Goal: Information Seeking & Learning: Learn about a topic

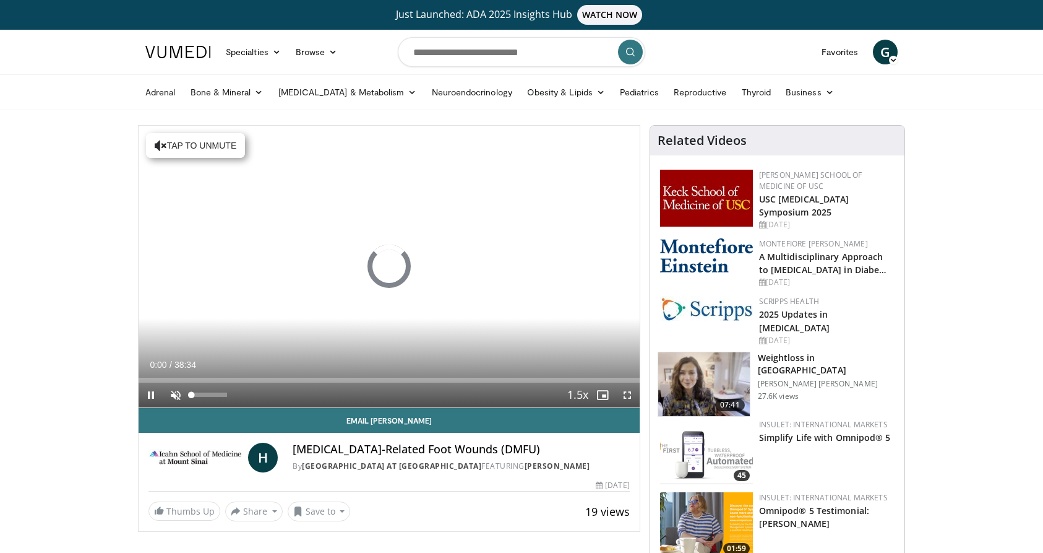
click at [176, 395] on span "Video Player" at bounding box center [175, 394] width 25 height 25
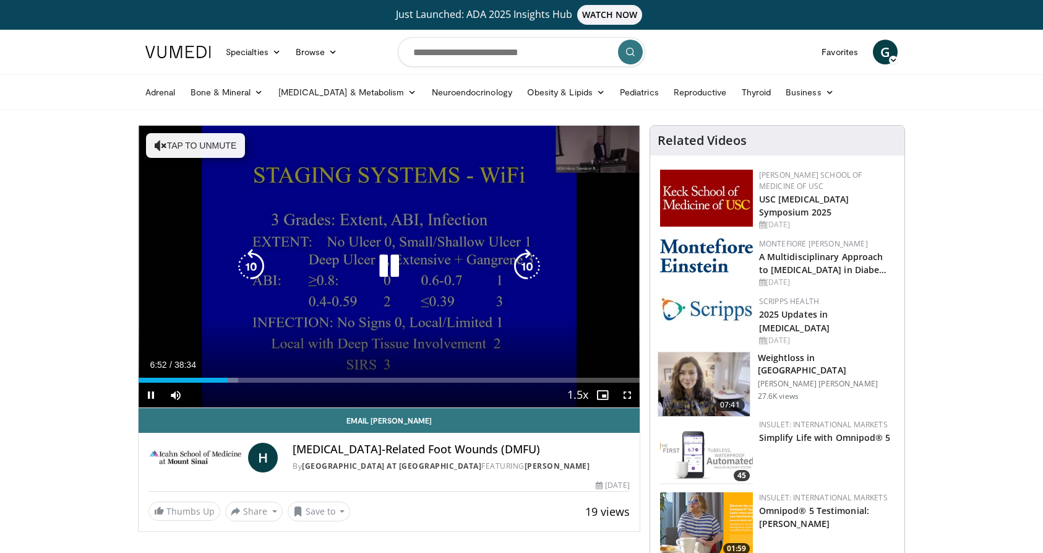
click at [176, 144] on button "Tap to unmute" at bounding box center [195, 145] width 99 height 25
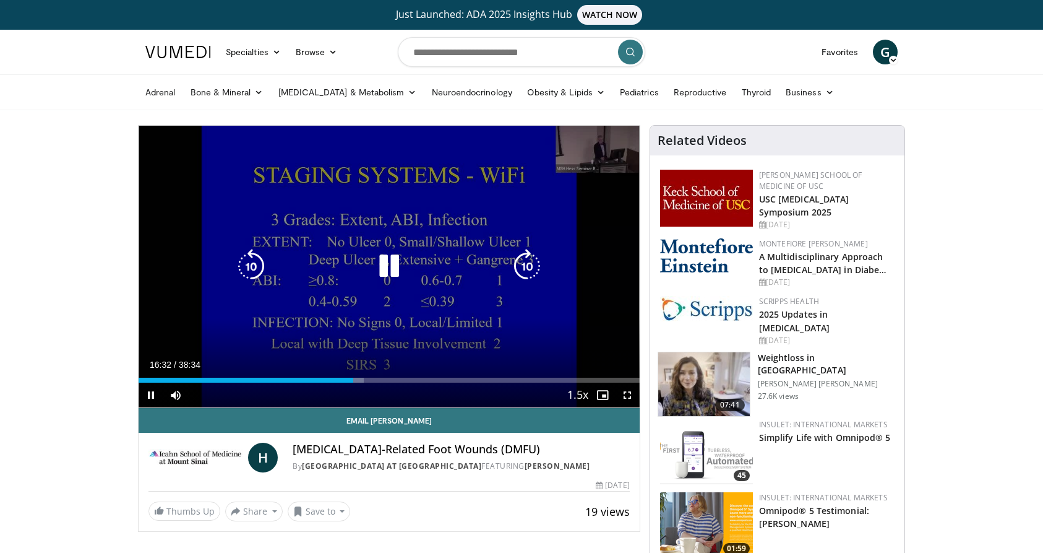
click at [386, 270] on icon "Video Player" at bounding box center [389, 266] width 35 height 35
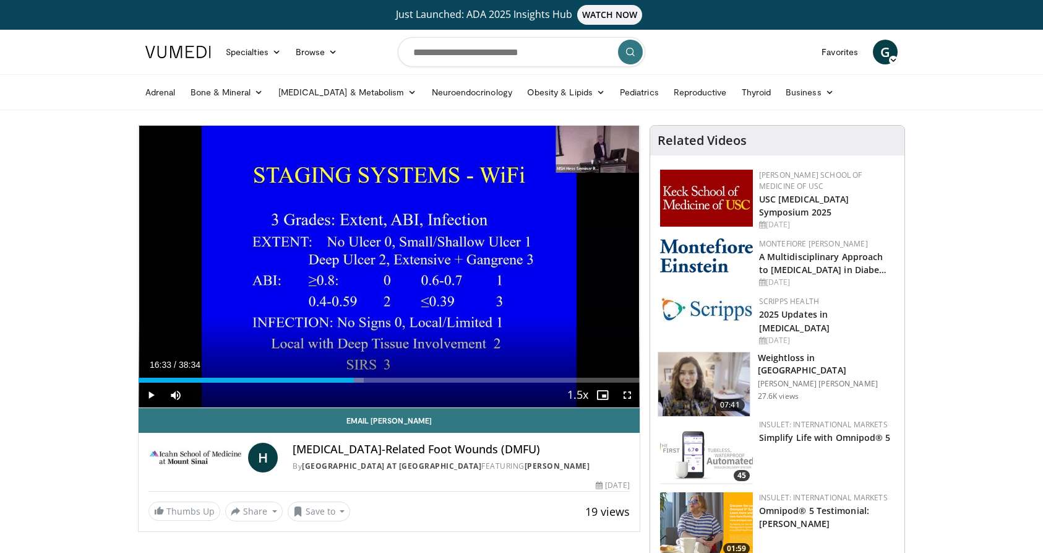
click at [149, 393] on span "Video Player" at bounding box center [151, 394] width 25 height 25
click at [582, 378] on div "Progress Bar" at bounding box center [582, 380] width 1 height 5
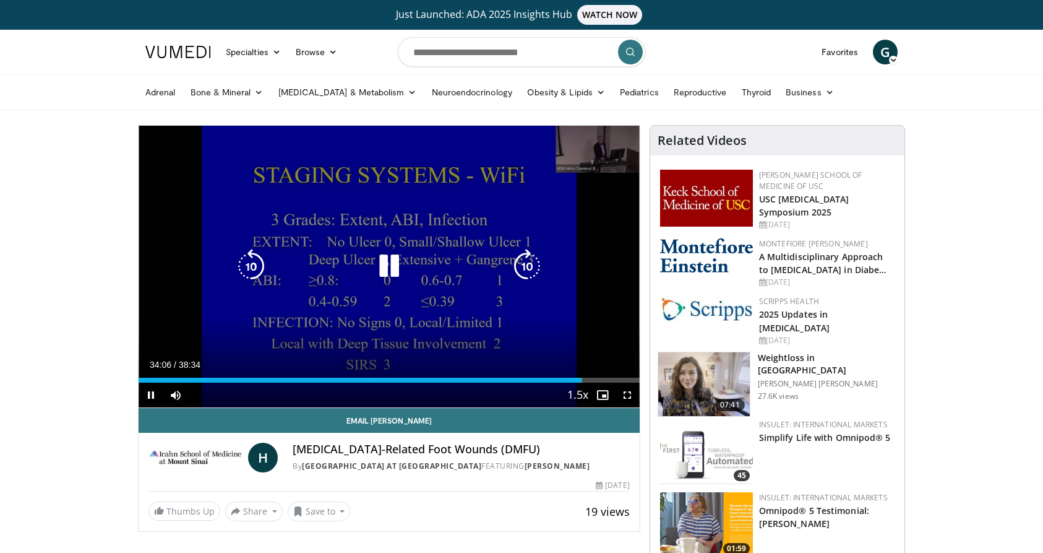
click at [381, 258] on icon "Video Player" at bounding box center [389, 266] width 35 height 35
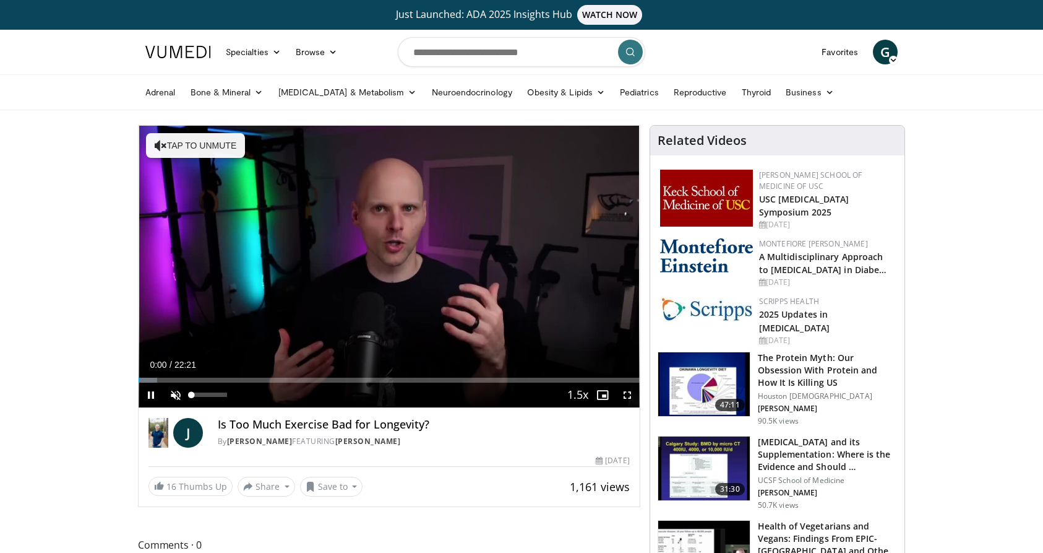
click at [179, 389] on span "Video Player" at bounding box center [175, 394] width 25 height 25
click at [157, 378] on div "Progress Bar" at bounding box center [157, 380] width 1 height 5
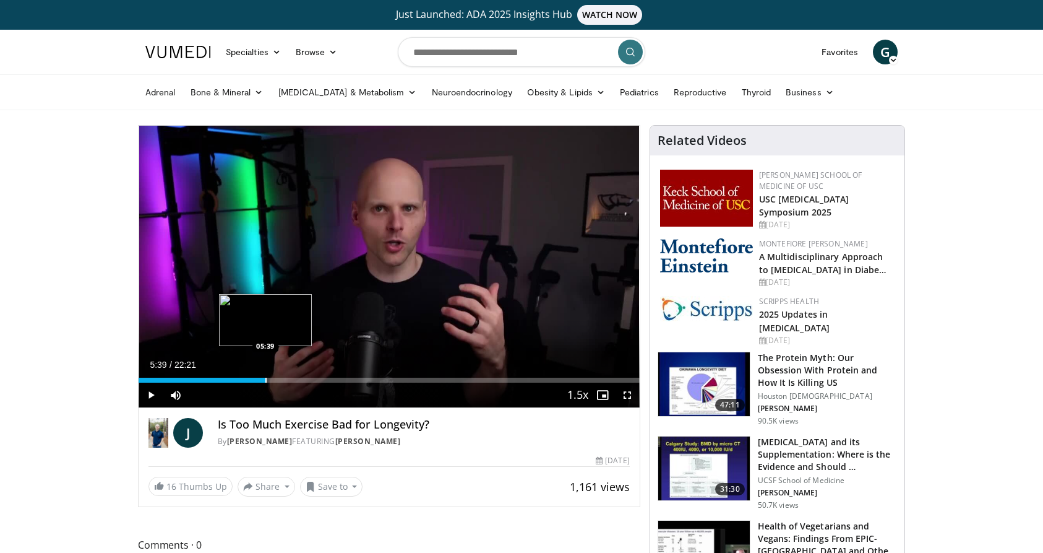
click at [266, 374] on div "Loaded : 8.84% 05:39 05:39" at bounding box center [389, 377] width 501 height 12
click at [338, 374] on div "Loaded : 29.85% 05:53 08:53" at bounding box center [389, 377] width 501 height 12
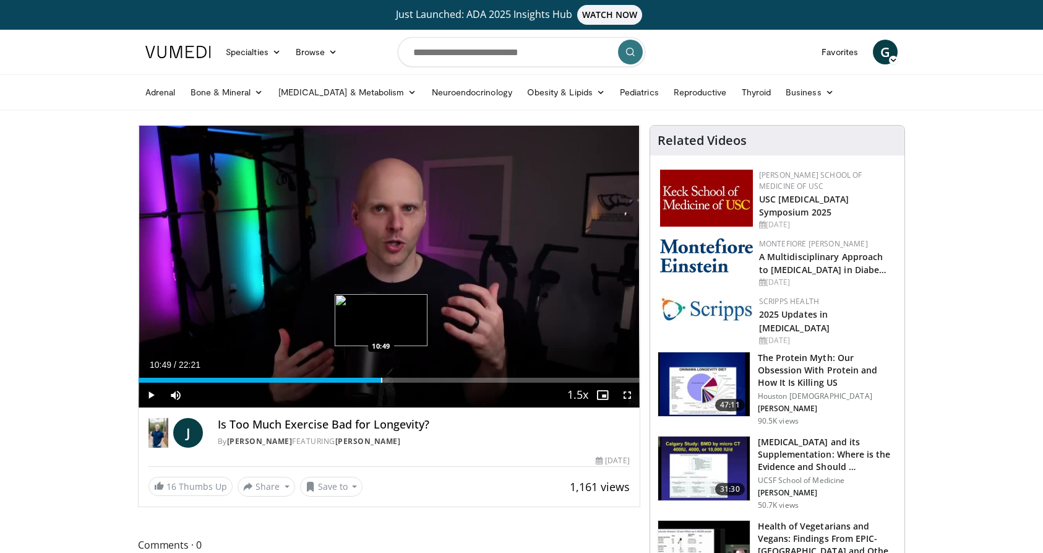
click at [381, 376] on div "Loaded : 46.59% 10:49 10:49" at bounding box center [389, 377] width 501 height 12
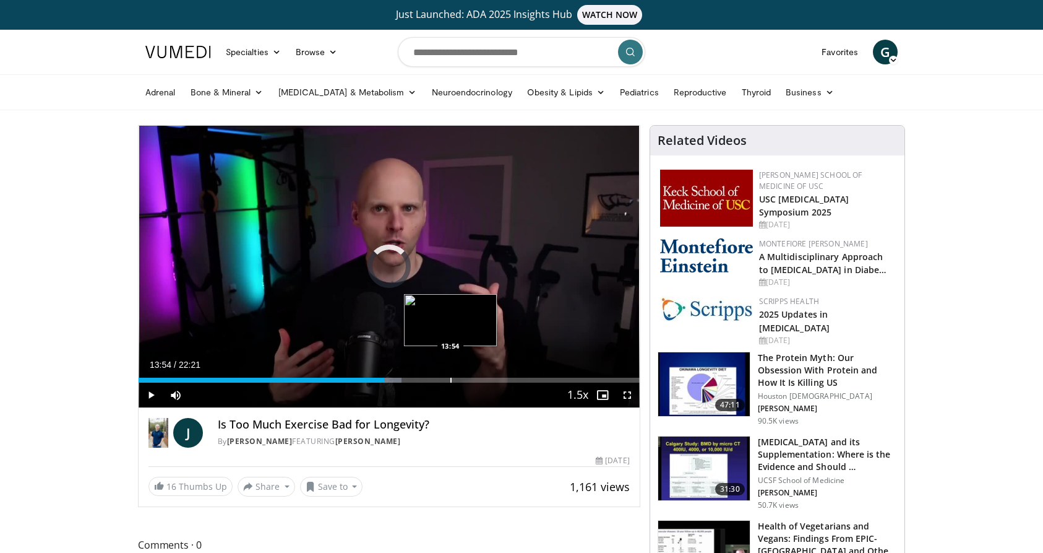
click at [451, 378] on div "Progress Bar" at bounding box center [451, 380] width 1 height 5
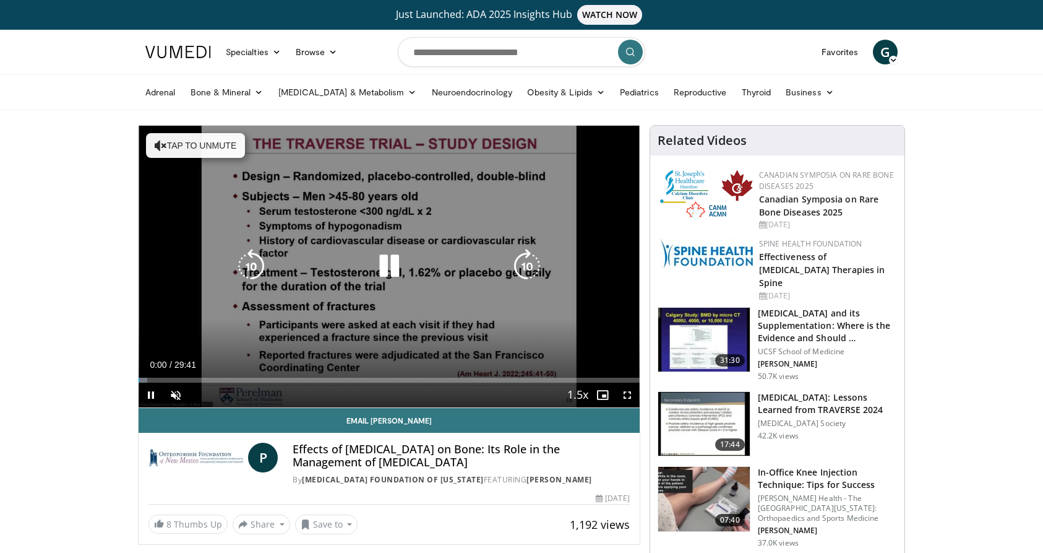
click at [218, 140] on button "Tap to unmute" at bounding box center [195, 145] width 99 height 25
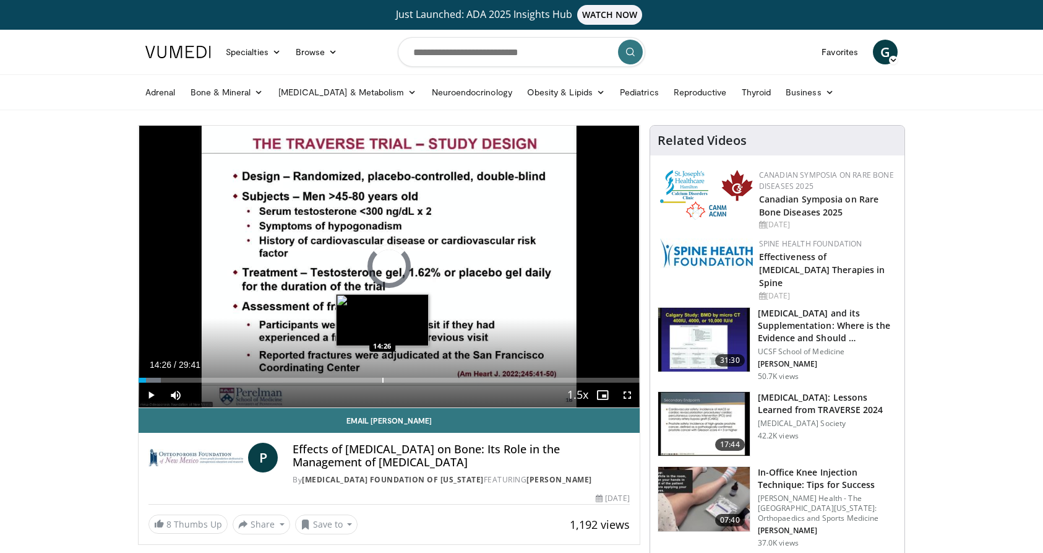
click at [382, 380] on div "Progress Bar" at bounding box center [382, 380] width 1 height 5
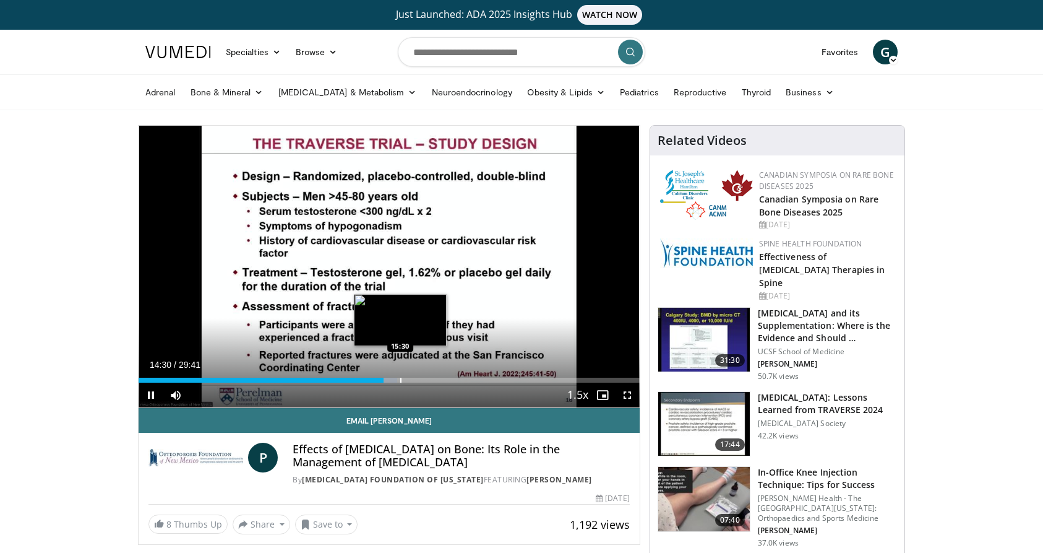
click at [400, 381] on div "Progress Bar" at bounding box center [400, 380] width 1 height 5
click at [417, 381] on div "Progress Bar" at bounding box center [417, 380] width 1 height 5
click at [428, 378] on div "Progress Bar" at bounding box center [427, 380] width 1 height 5
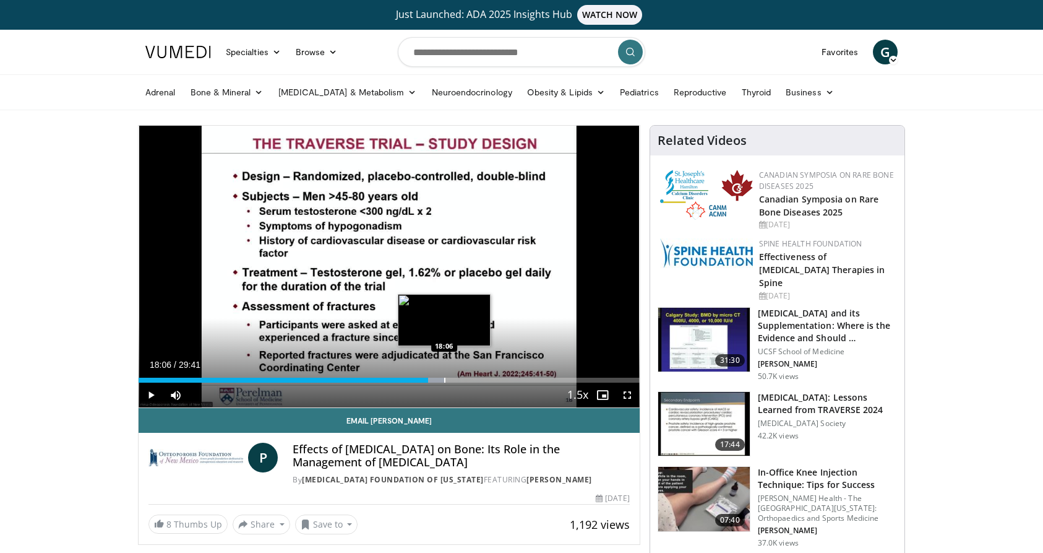
click at [444, 376] on div "Loaded : 61.10% 17:10 18:06" at bounding box center [389, 377] width 501 height 12
click at [467, 380] on div "Progress Bar" at bounding box center [467, 380] width 1 height 5
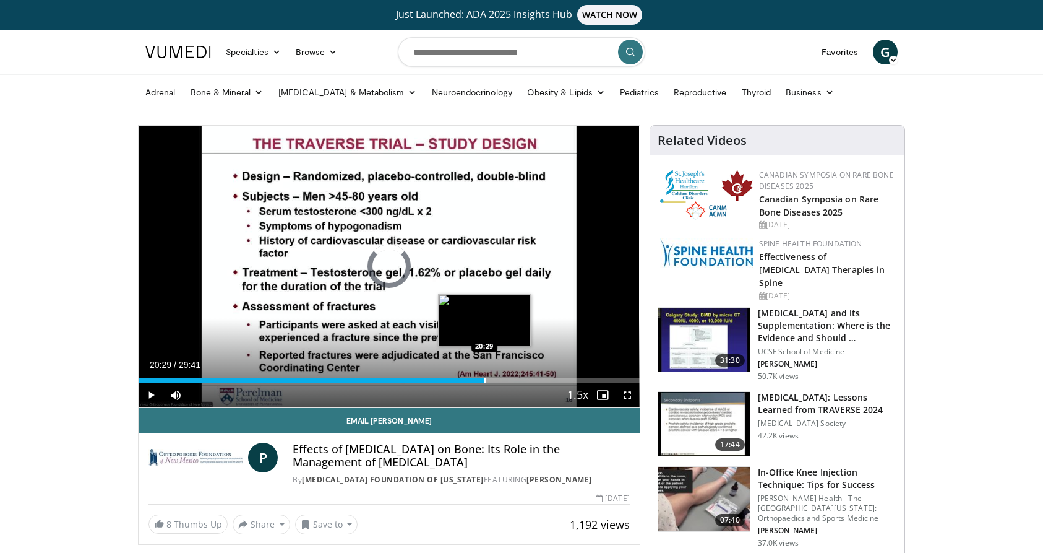
click at [485, 378] on div "Progress Bar" at bounding box center [485, 380] width 1 height 5
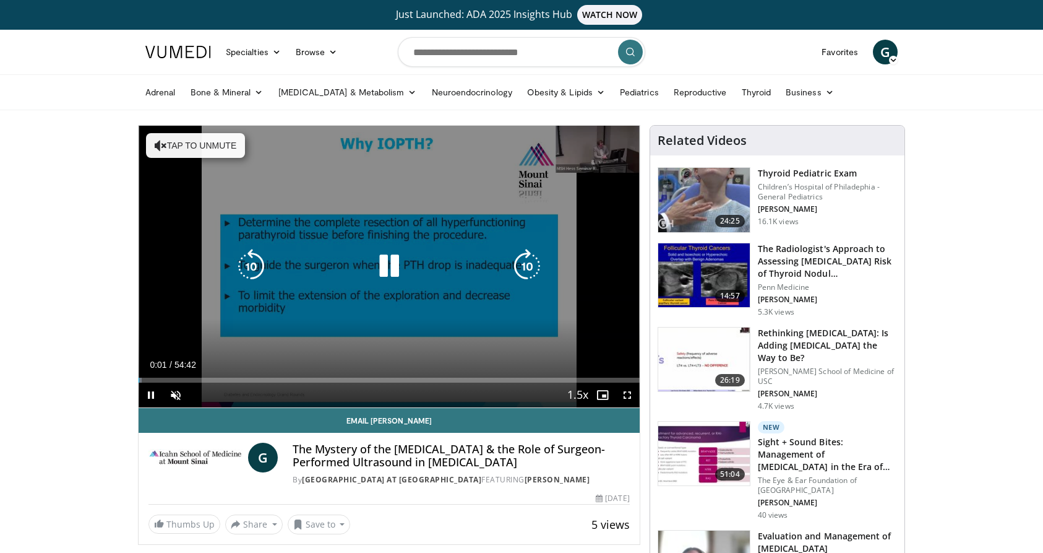
click at [218, 141] on button "Tap to unmute" at bounding box center [195, 145] width 99 height 25
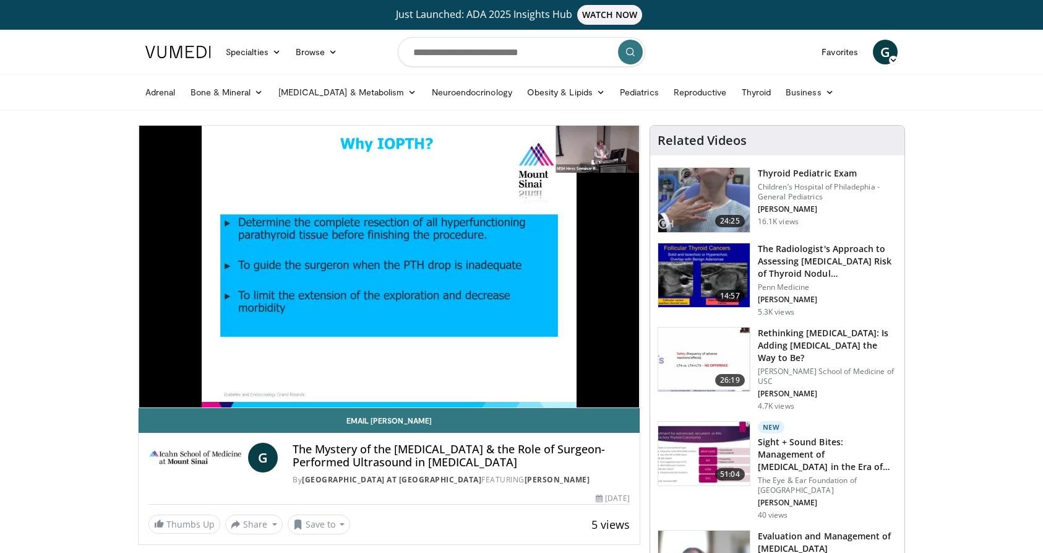
click at [548, 379] on video-js "**********" at bounding box center [389, 267] width 501 height 282
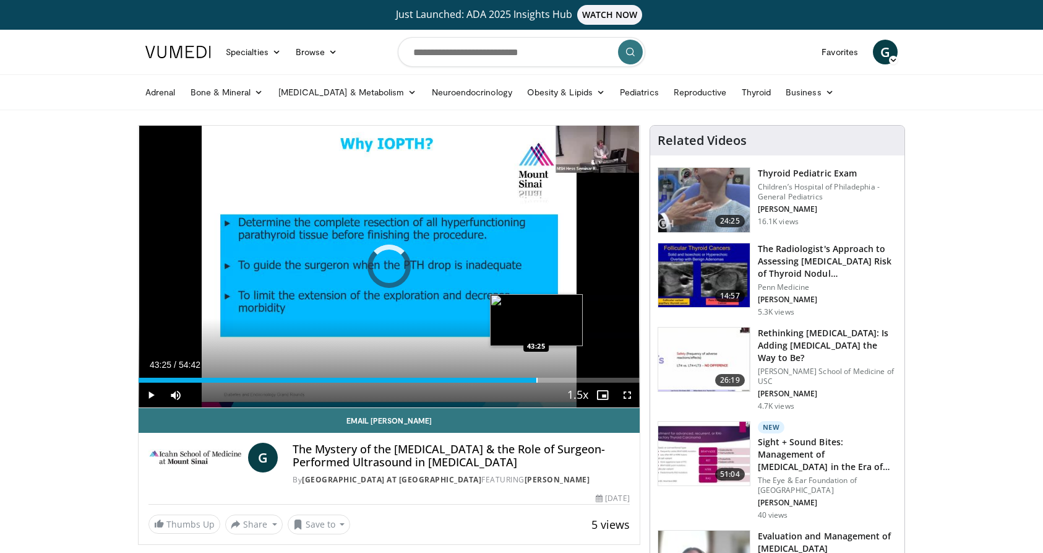
click at [537, 381] on div "Progress Bar" at bounding box center [537, 380] width 1 height 5
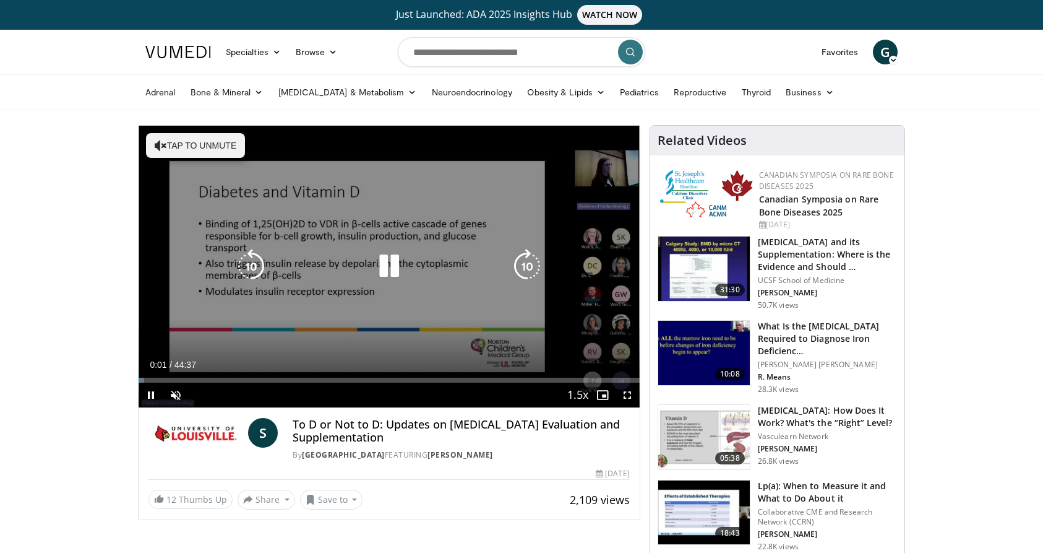
click at [193, 142] on button "Tap to unmute" at bounding box center [195, 145] width 99 height 25
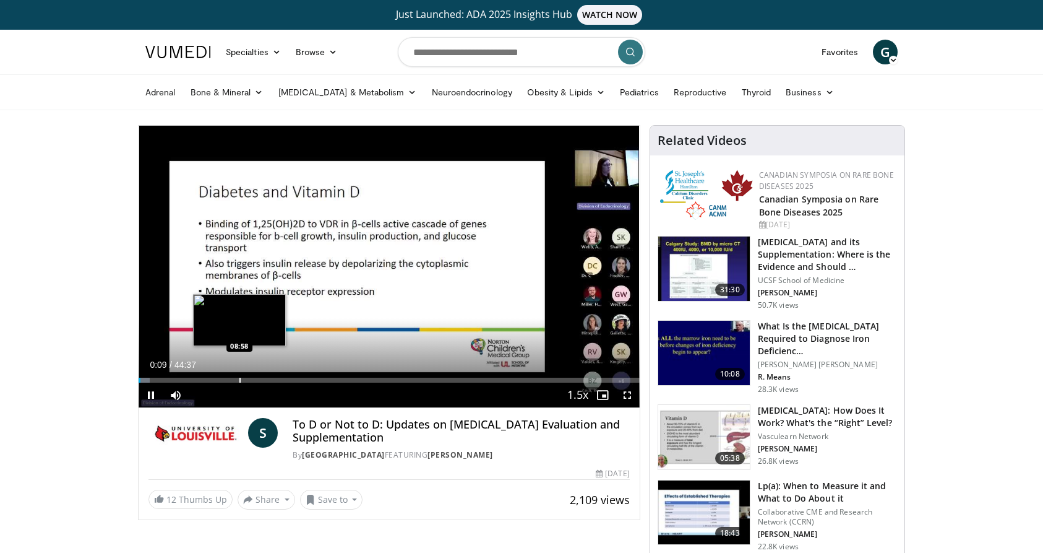
click at [240, 374] on div "Loaded : 2.22% 00:09 08:58" at bounding box center [389, 377] width 501 height 12
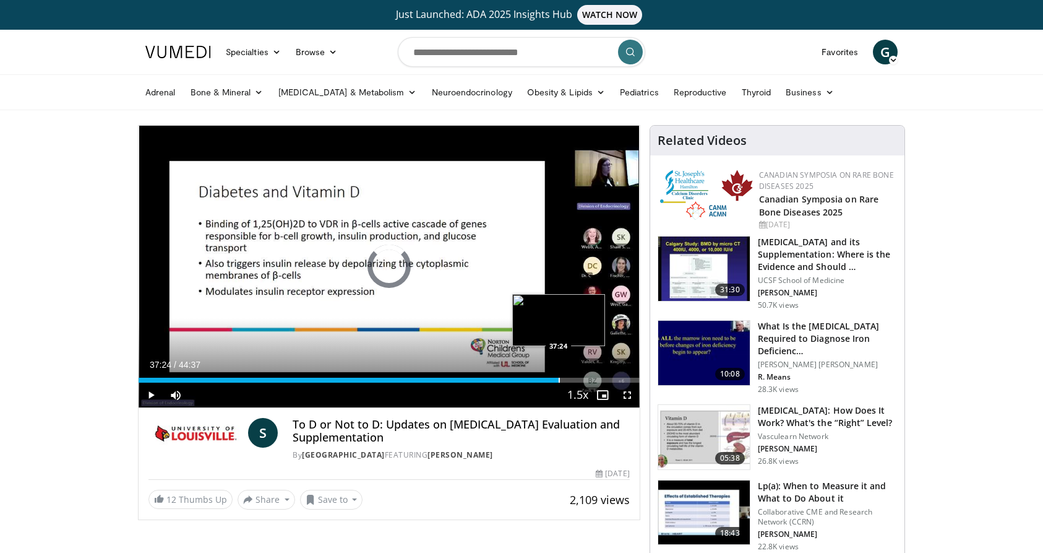
click at [559, 374] on div "Loaded : 22.78% 09:14 37:24" at bounding box center [389, 377] width 501 height 12
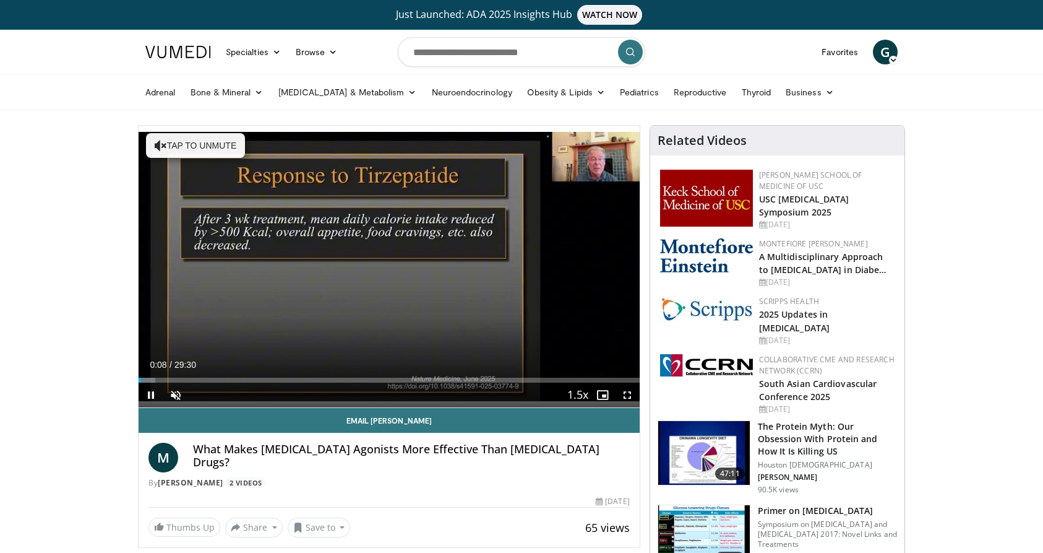
click at [152, 395] on span "Video Player" at bounding box center [151, 394] width 25 height 25
click at [620, 378] on div "Progress Bar" at bounding box center [620, 380] width 1 height 5
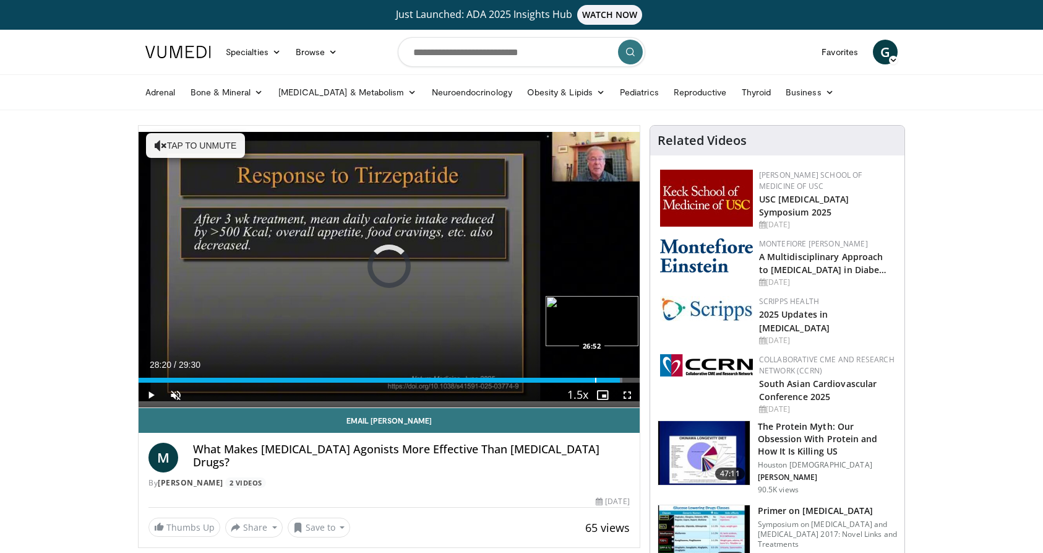
click at [595, 380] on div "Progress Bar" at bounding box center [595, 380] width 1 height 5
click at [581, 379] on div "Progress Bar" at bounding box center [581, 380] width 1 height 5
click at [613, 378] on div "Progress Bar" at bounding box center [613, 380] width 1 height 5
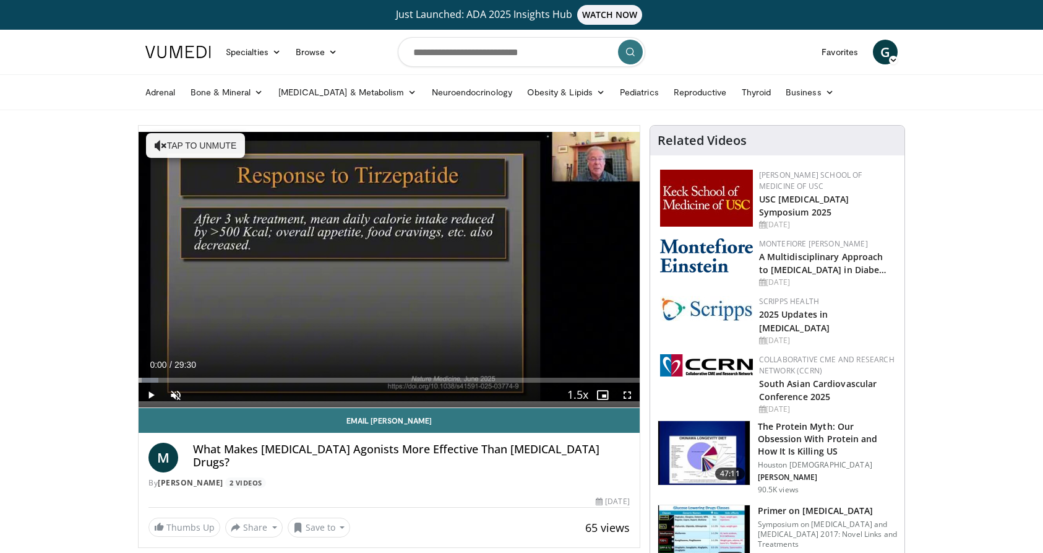
drag, startPoint x: 144, startPoint y: 378, endPoint x: 130, endPoint y: 376, distance: 13.7
click at [218, 479] on link "[PERSON_NAME]" at bounding box center [191, 482] width 66 height 11
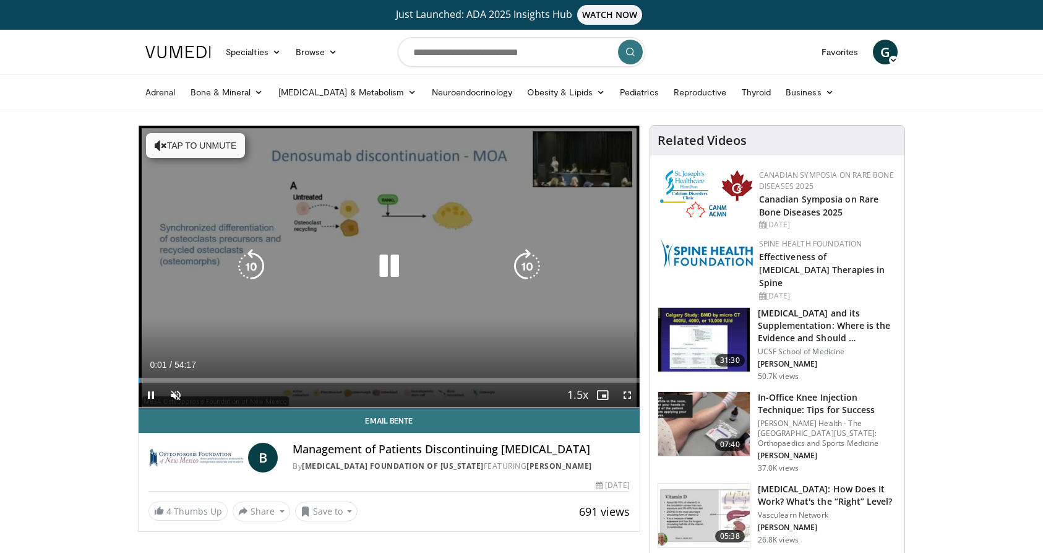
click at [387, 269] on icon "Video Player" at bounding box center [389, 266] width 35 height 35
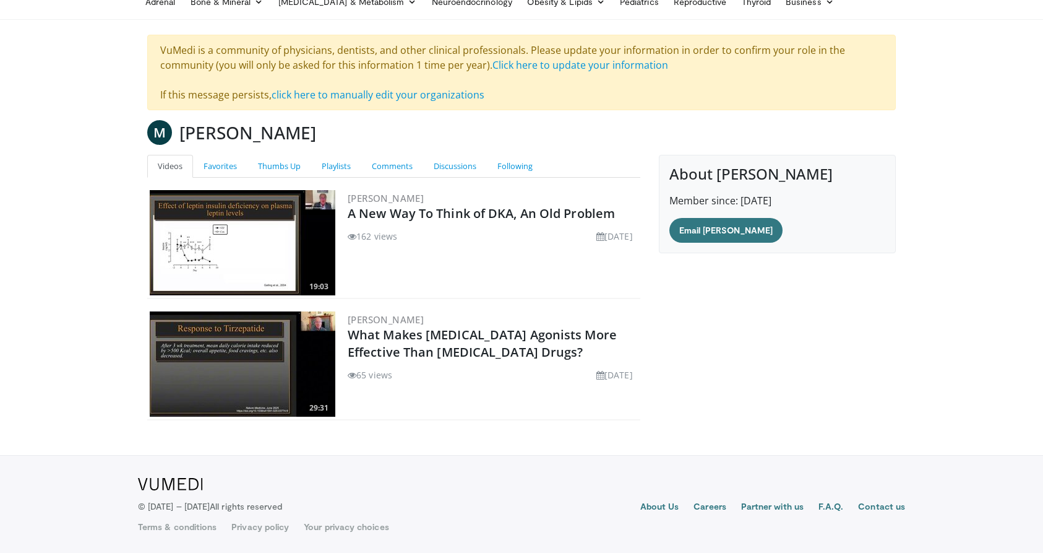
scroll to position [90, 0]
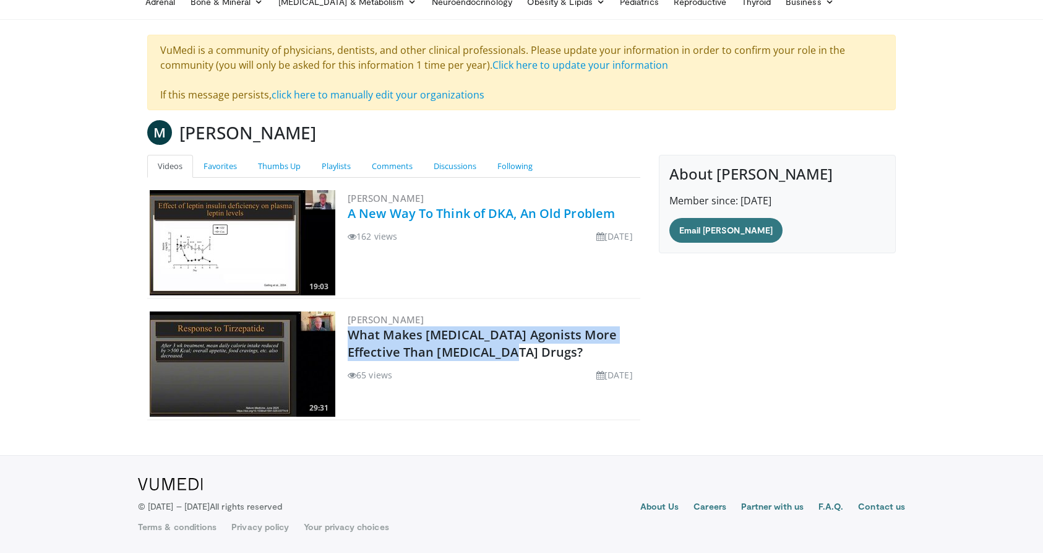
click at [415, 212] on link "A New Way To Think of DKA, An Old Problem" at bounding box center [481, 213] width 267 height 17
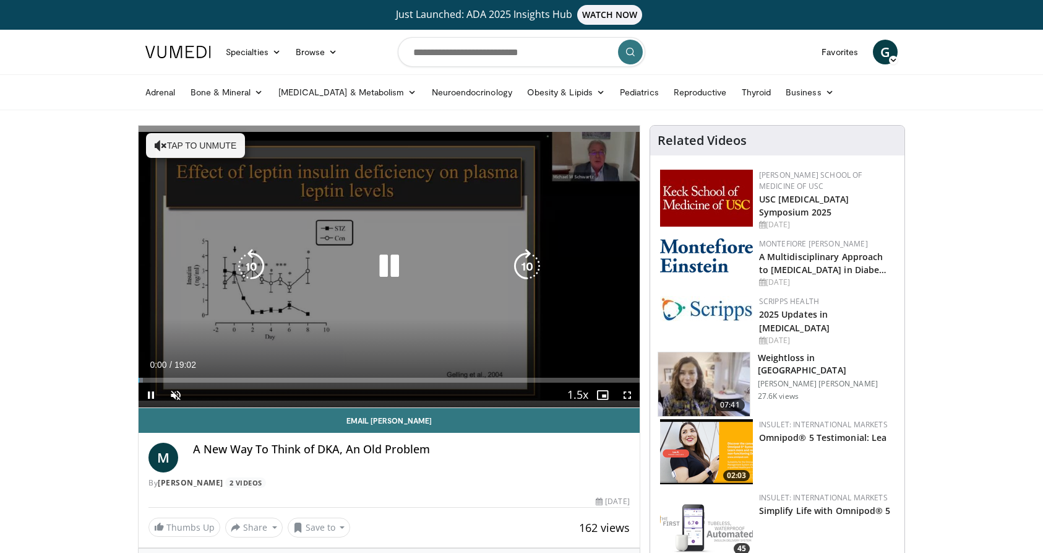
click at [391, 259] on icon "Video Player" at bounding box center [389, 266] width 35 height 35
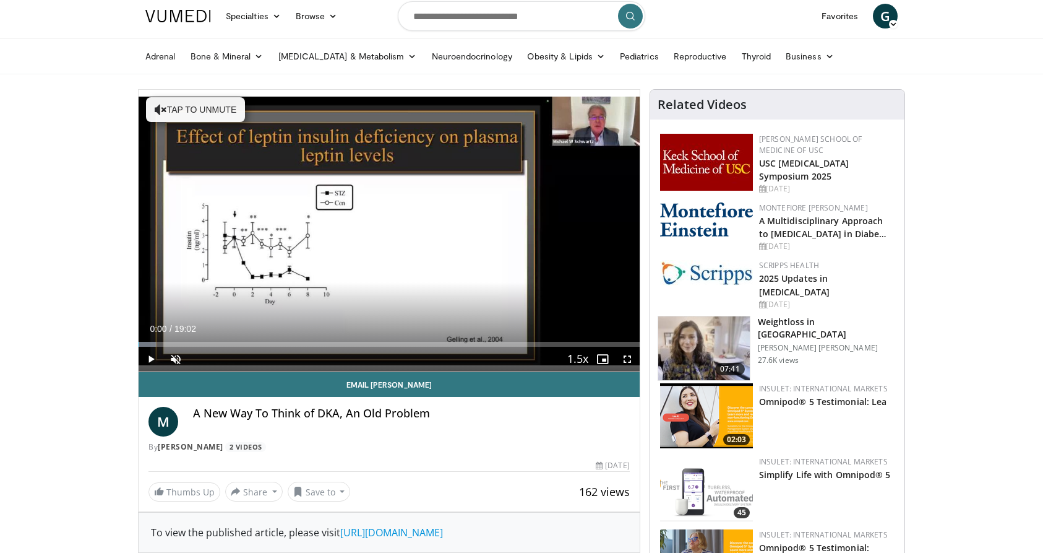
scroll to position [21, 0]
